Goal: Obtain resource: Obtain resource

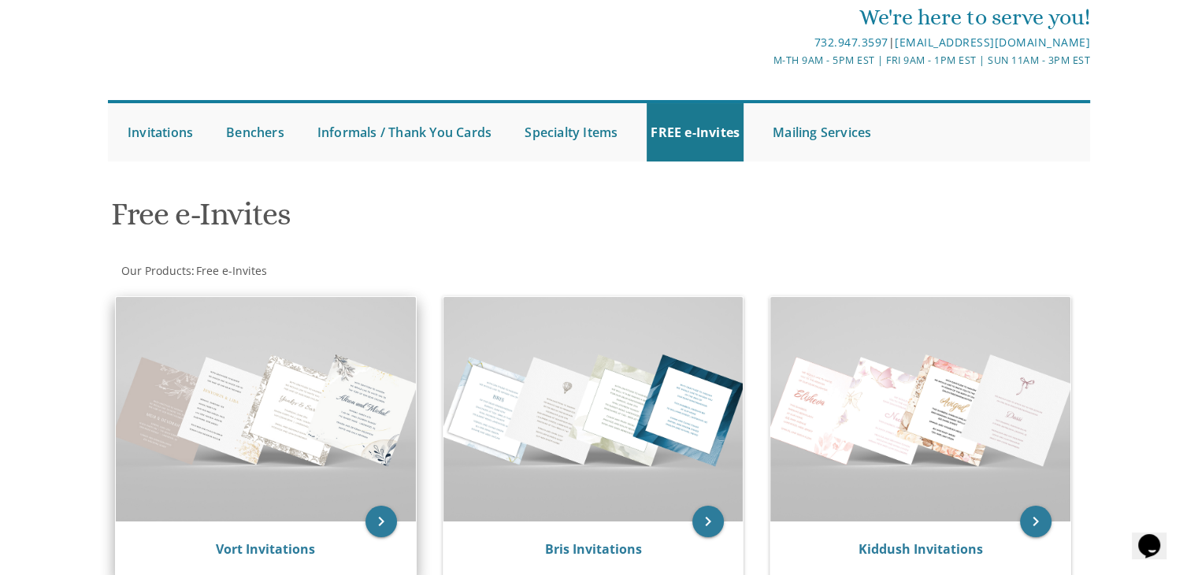
scroll to position [236, 0]
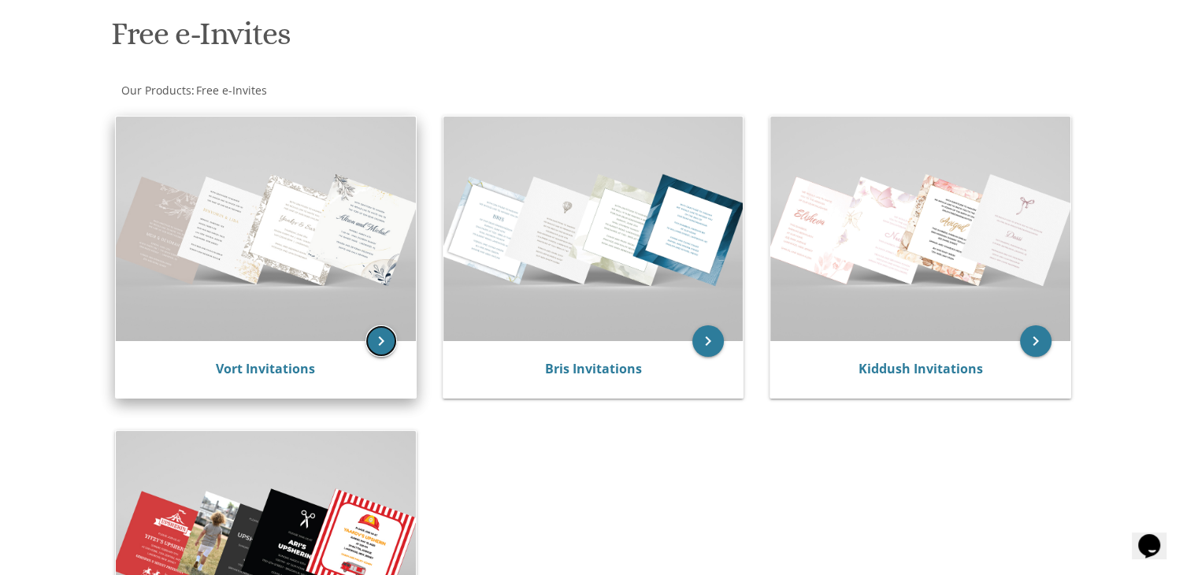
click at [385, 334] on icon "keyboard_arrow_right" at bounding box center [380, 340] width 31 height 31
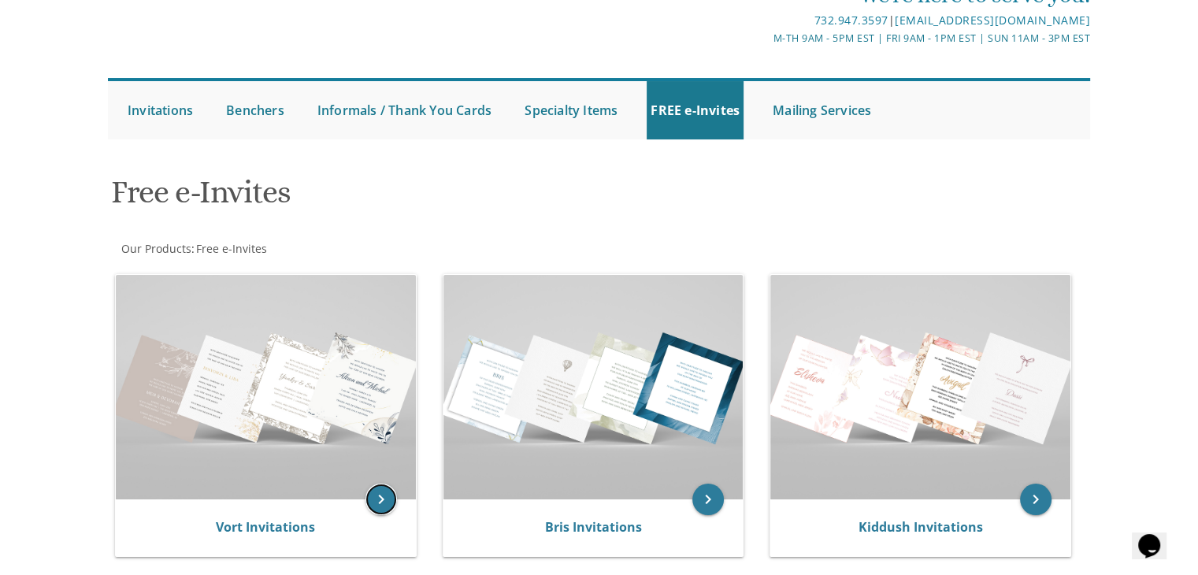
scroll to position [0, 0]
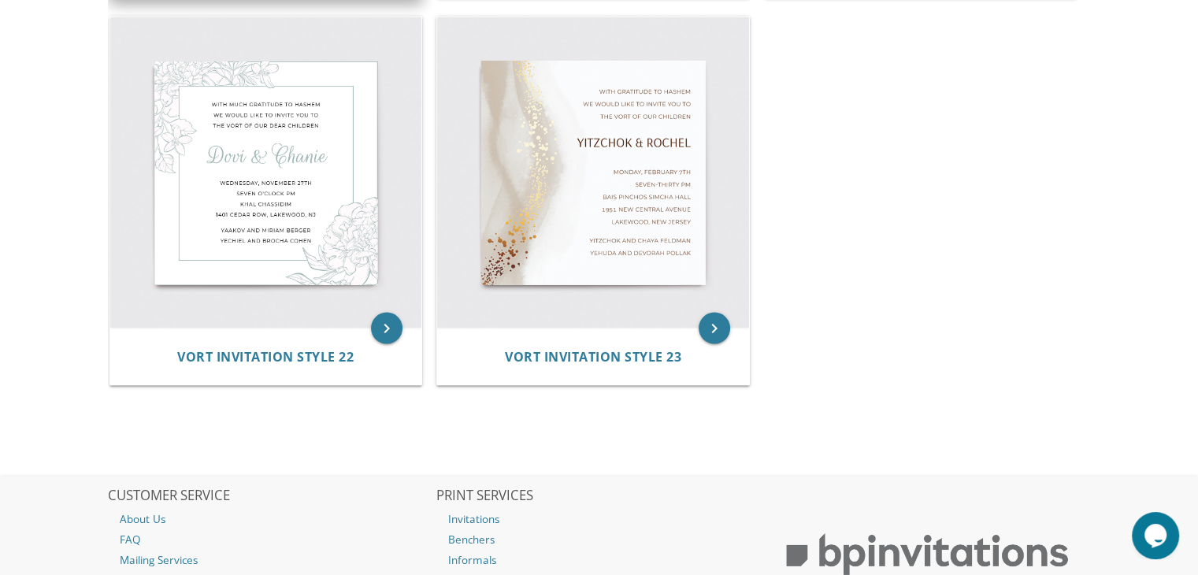
scroll to position [2834, 0]
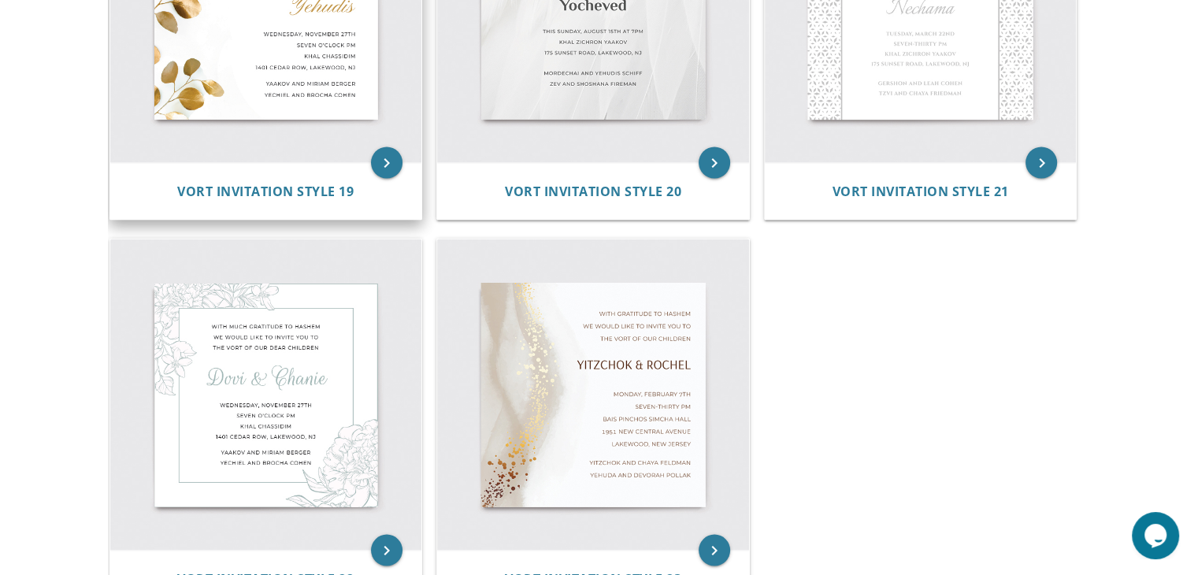
click at [261, 172] on div "Vort Invitation Style 19" at bounding box center [266, 190] width 312 height 57
click at [271, 200] on div "Vort Invitation Style 19" at bounding box center [266, 190] width 312 height 57
click at [268, 194] on span "Vort Invitation Style 19" at bounding box center [265, 190] width 176 height 17
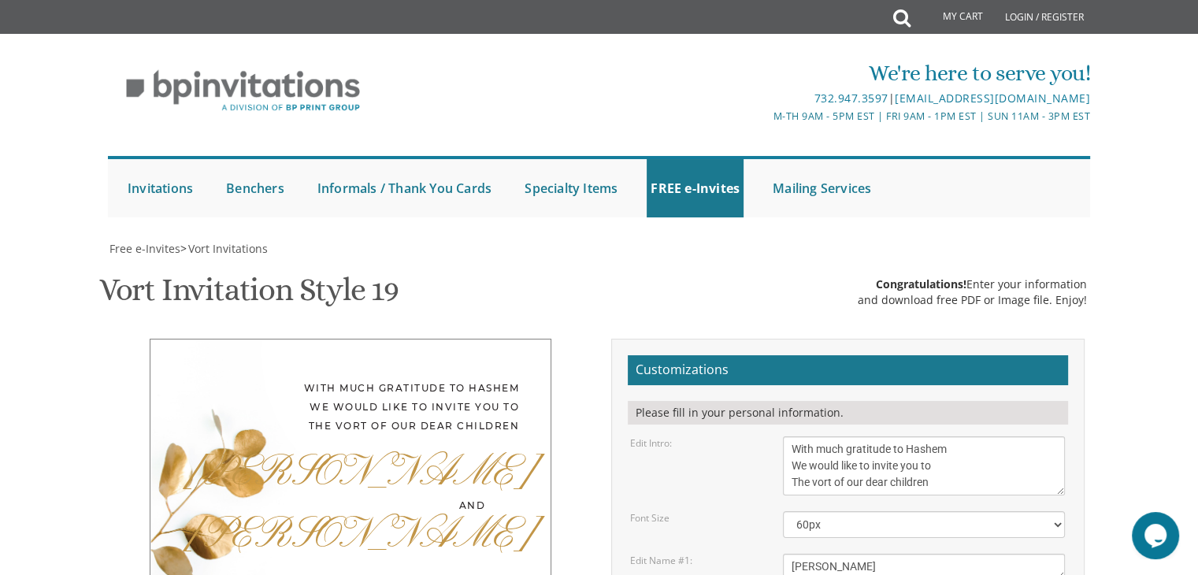
click at [843, 553] on textarea "[PERSON_NAME]" at bounding box center [924, 566] width 282 height 26
type textarea "[PERSON_NAME] [PERSON_NAME]"
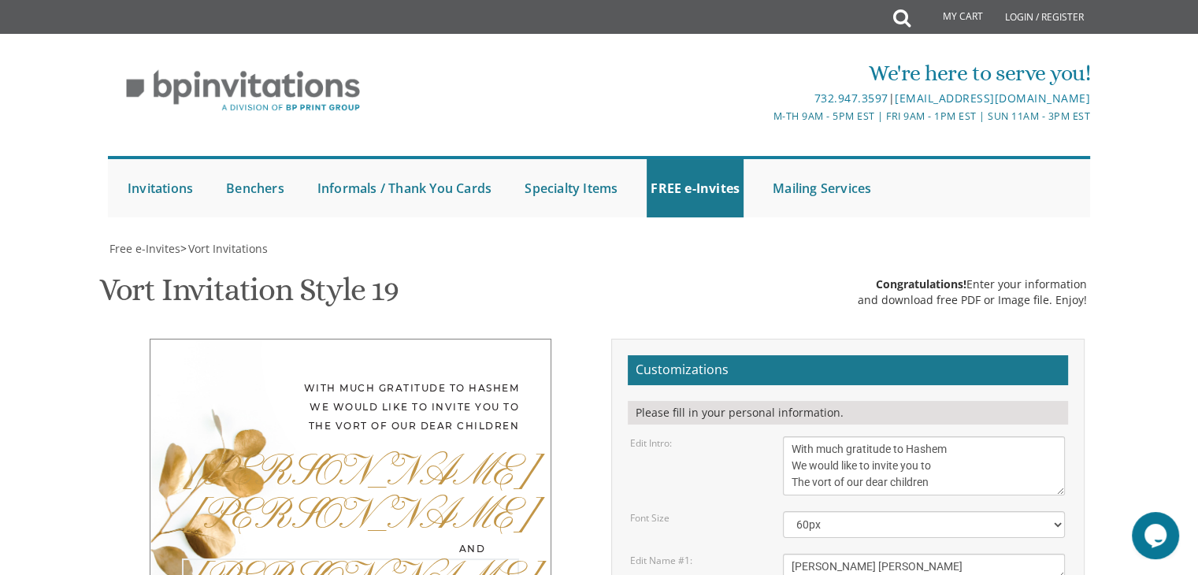
type textarea "[PERSON_NAME]"
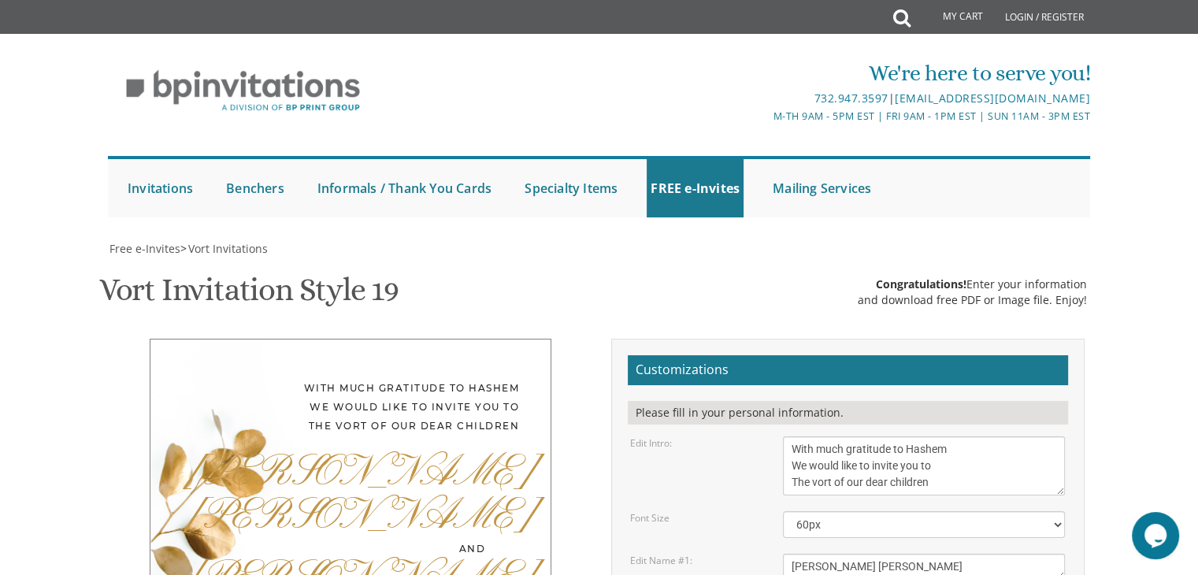
type textarea "Dov and hadassah singer Dovid and Devorah Gelb"
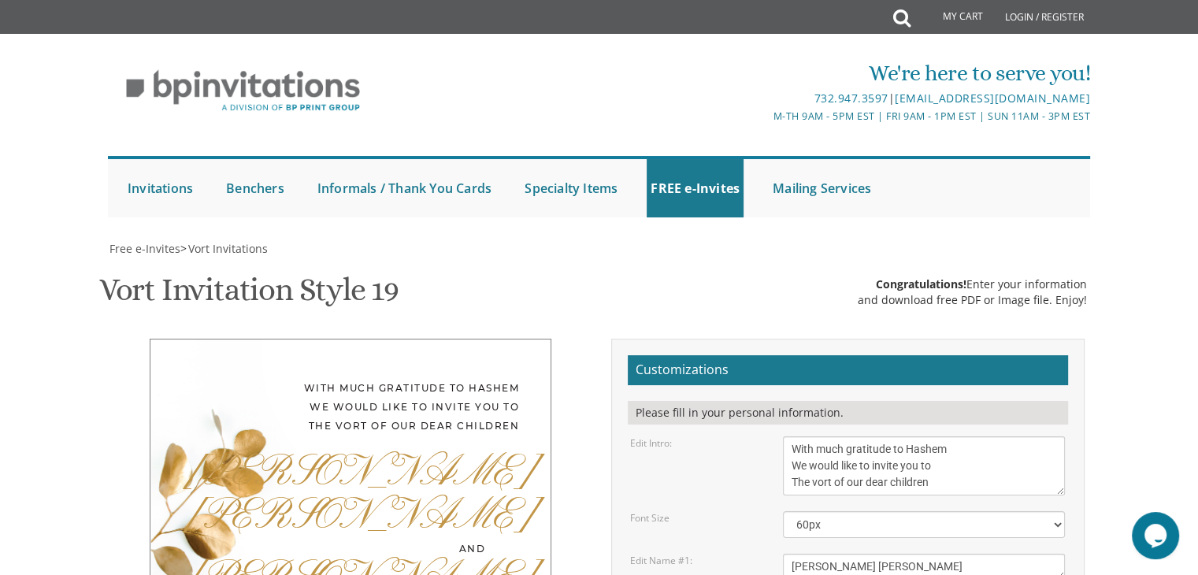
drag, startPoint x: 867, startPoint y: 387, endPoint x: 773, endPoint y: 392, distance: 93.8
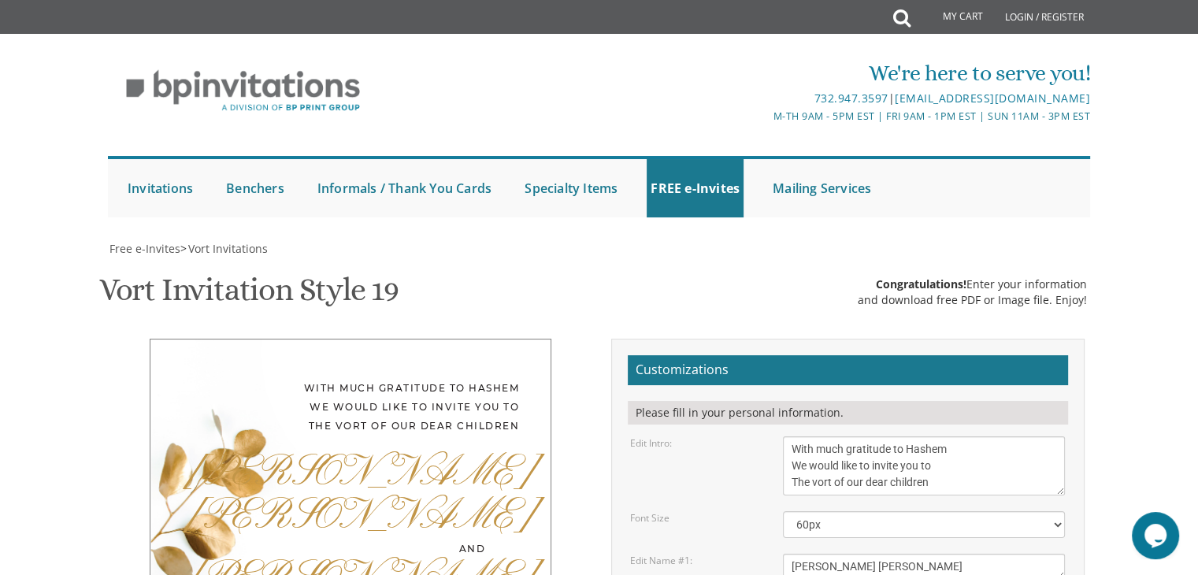
paste textarea "908 E County Line Rd"
type textarea "Sunday, spetember 21st three o’clock pm Khal ateres yeshaya 908 E County Line R…"
